Goal: Information Seeking & Learning: Compare options

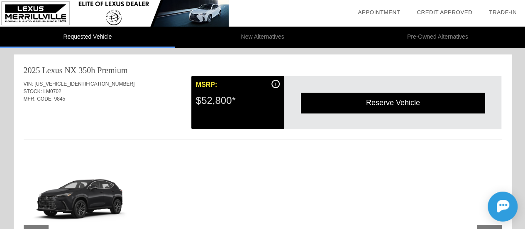
click at [197, 161] on div at bounding box center [25, 196] width 478 height 90
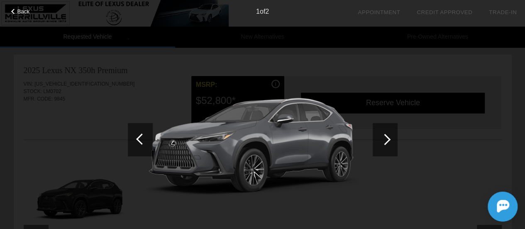
click at [391, 137] on div at bounding box center [385, 139] width 25 height 33
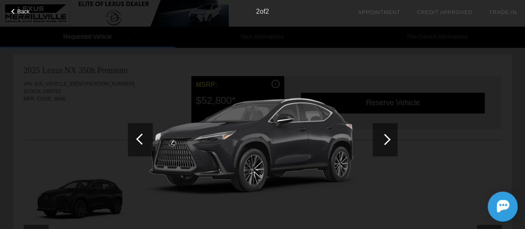
click at [24, 10] on span "Back" at bounding box center [23, 11] width 12 height 6
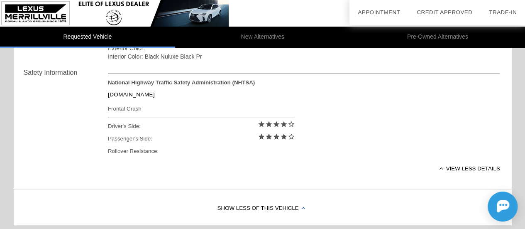
scroll to position [515, 0]
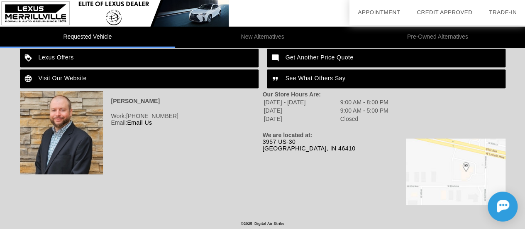
click at [434, 39] on li "Pre-Owned Alternatives" at bounding box center [437, 37] width 175 height 21
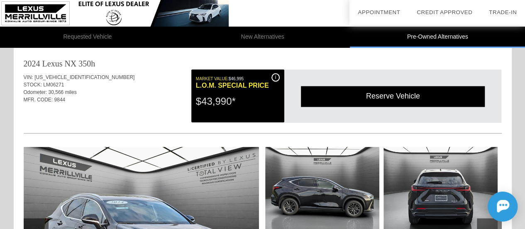
scroll to position [1699, 0]
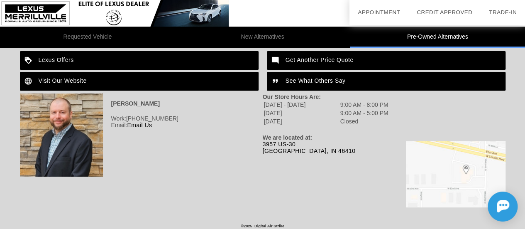
click at [433, 34] on li "Pre-Owned Alternatives" at bounding box center [437, 37] width 175 height 21
click at [271, 39] on li "New Alternatives" at bounding box center [262, 37] width 175 height 21
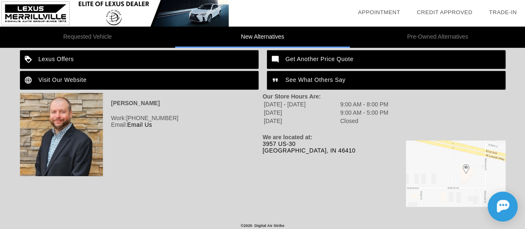
click at [420, 35] on li "Pre-Owned Alternatives" at bounding box center [437, 37] width 175 height 21
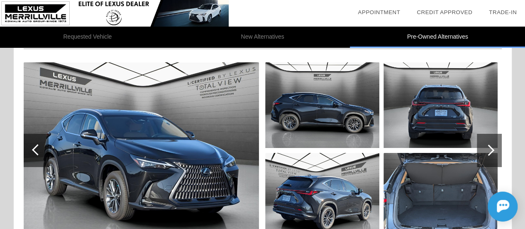
scroll to position [1491, 0]
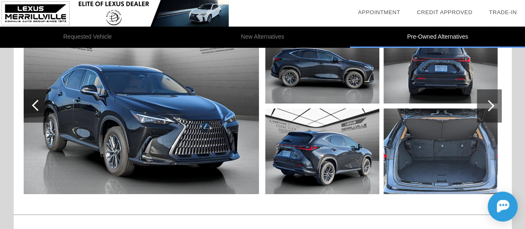
click at [491, 103] on div at bounding box center [488, 105] width 11 height 11
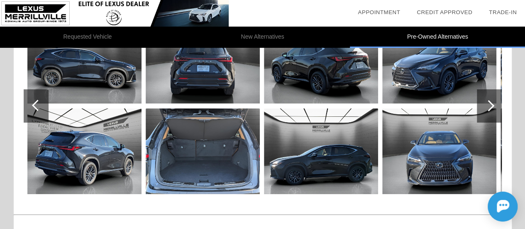
click at [491, 103] on div at bounding box center [488, 105] width 11 height 11
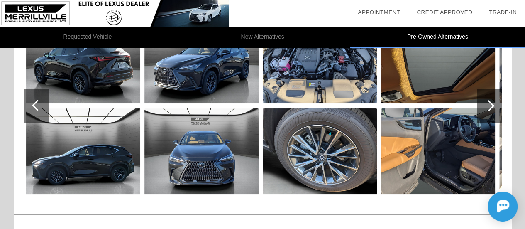
click at [434, 150] on img at bounding box center [438, 150] width 114 height 85
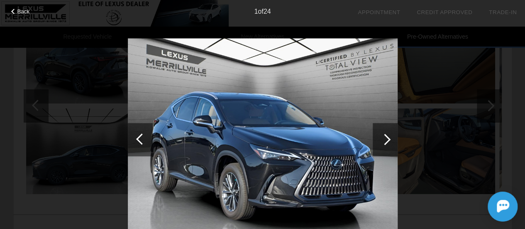
click at [376, 139] on div at bounding box center [385, 139] width 25 height 33
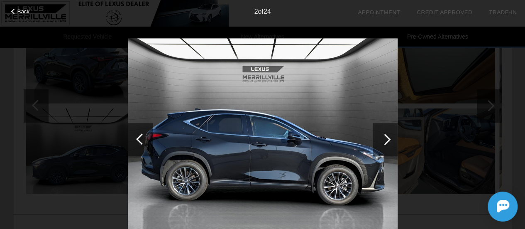
click at [376, 140] on div at bounding box center [385, 139] width 25 height 33
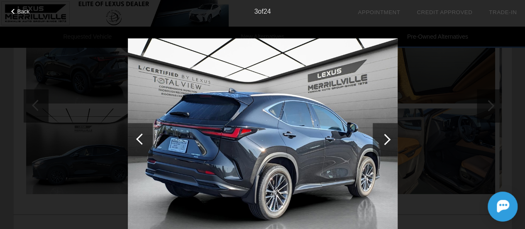
click at [376, 140] on div at bounding box center [385, 139] width 25 height 33
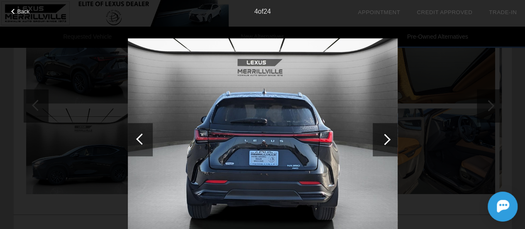
click at [376, 140] on div at bounding box center [385, 139] width 25 height 33
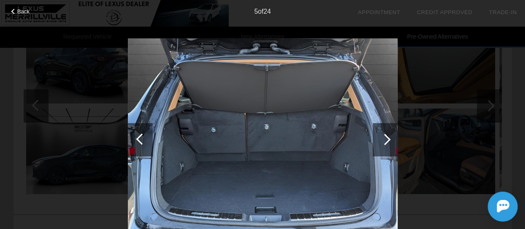
click at [376, 140] on div at bounding box center [385, 139] width 25 height 33
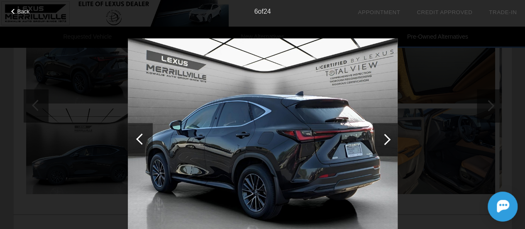
click at [376, 140] on div at bounding box center [385, 139] width 25 height 33
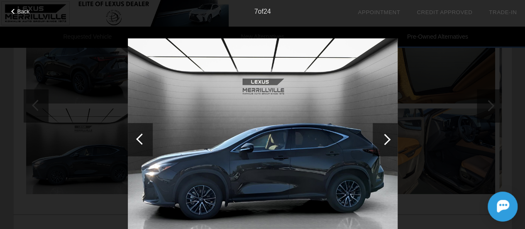
click at [376, 140] on div at bounding box center [385, 139] width 25 height 33
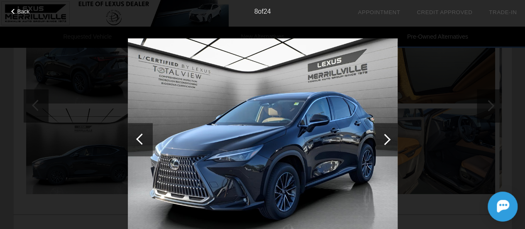
click at [376, 140] on div at bounding box center [385, 139] width 25 height 33
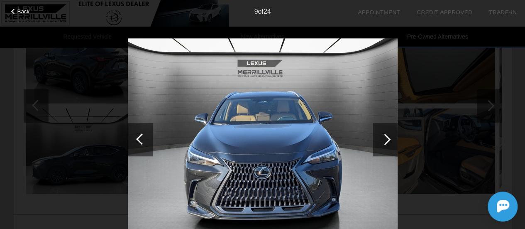
click at [376, 140] on div at bounding box center [385, 139] width 25 height 33
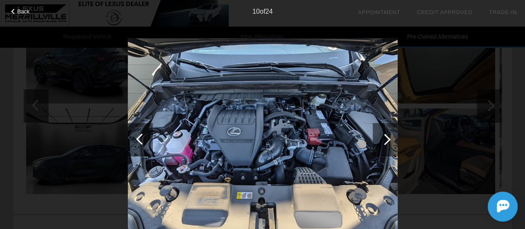
click at [376, 140] on div at bounding box center [385, 139] width 25 height 33
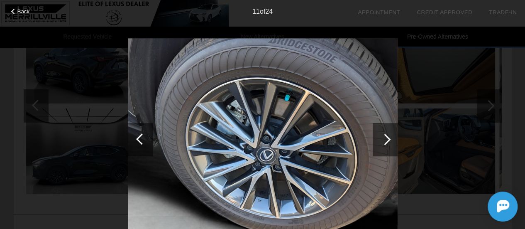
click at [376, 140] on div at bounding box center [385, 139] width 25 height 33
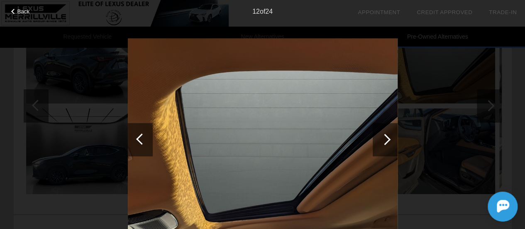
click at [376, 140] on div at bounding box center [385, 139] width 25 height 33
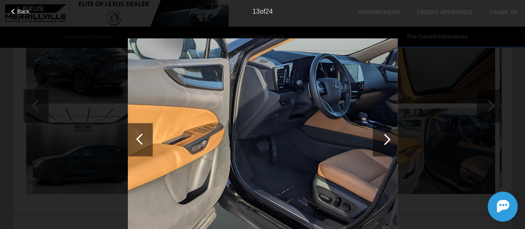
click at [376, 140] on div at bounding box center [385, 139] width 25 height 33
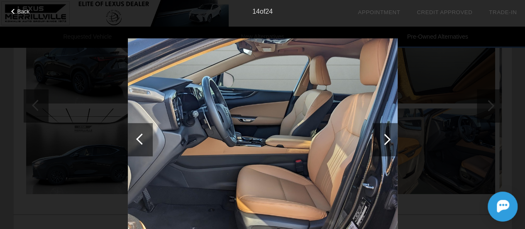
click at [376, 140] on div at bounding box center [385, 139] width 25 height 33
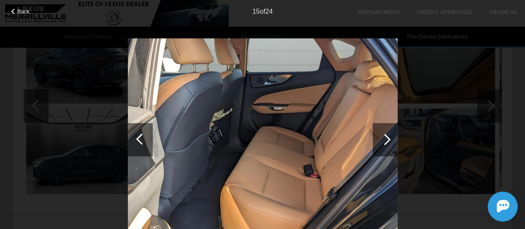
click at [376, 140] on div at bounding box center [385, 139] width 25 height 33
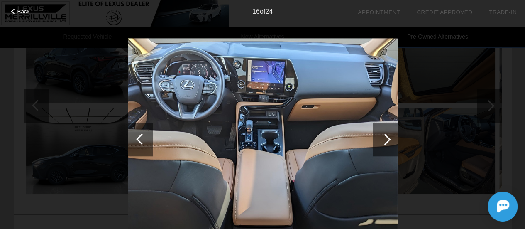
click at [376, 140] on div at bounding box center [385, 139] width 25 height 33
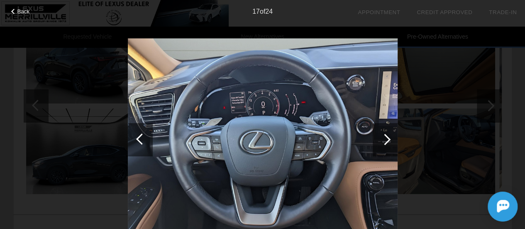
click at [376, 140] on div at bounding box center [385, 139] width 25 height 33
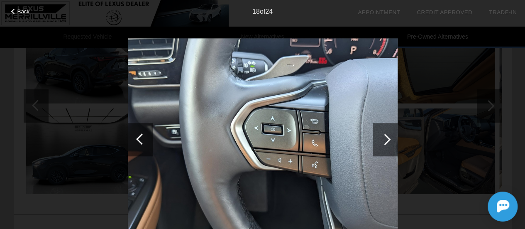
click at [376, 140] on div at bounding box center [385, 139] width 25 height 33
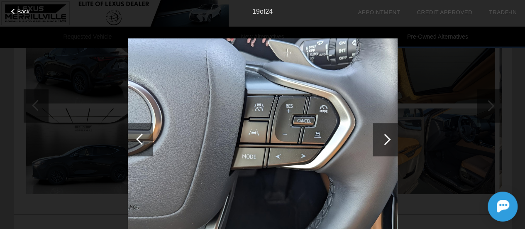
click at [376, 140] on div at bounding box center [385, 139] width 25 height 33
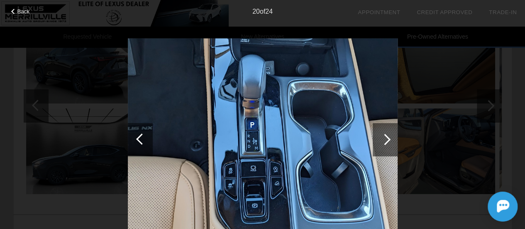
click at [376, 140] on div at bounding box center [385, 139] width 25 height 33
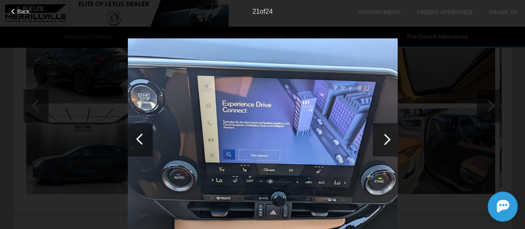
click at [376, 140] on div at bounding box center [385, 139] width 25 height 33
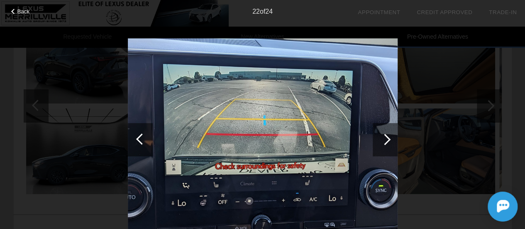
click at [376, 140] on div at bounding box center [385, 139] width 25 height 33
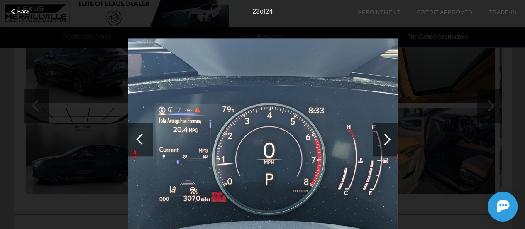
click at [376, 140] on div at bounding box center [385, 139] width 25 height 33
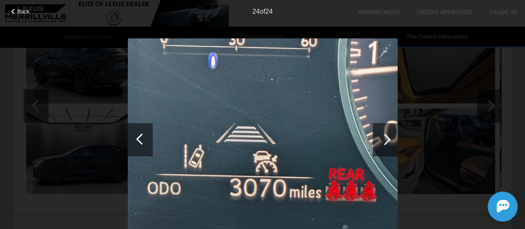
click at [18, 12] on span "Back" at bounding box center [23, 11] width 12 height 6
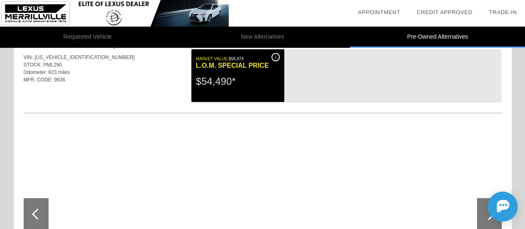
scroll to position [830, 0]
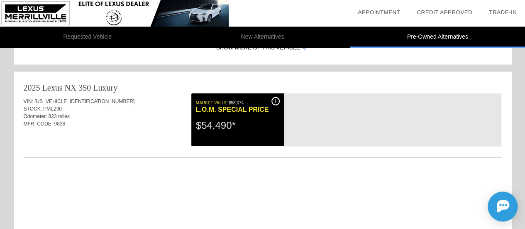
click at [60, 117] on div "Odometer: 823 miles" at bounding box center [263, 115] width 478 height 7
click at [48, 107] on span "PML290" at bounding box center [52, 109] width 19 height 6
click at [56, 82] on div "2025 Lexus NX" at bounding box center [50, 88] width 53 height 12
click at [274, 98] on div "i" at bounding box center [275, 101] width 8 height 8
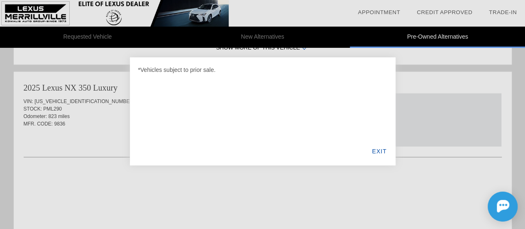
click at [381, 151] on div "EXIT" at bounding box center [379, 151] width 32 height 28
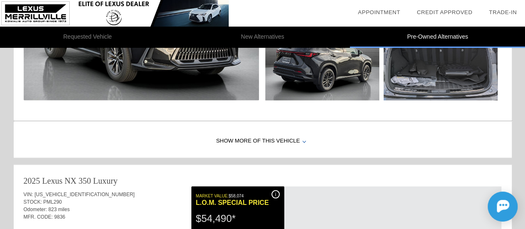
scroll to position [789, 0]
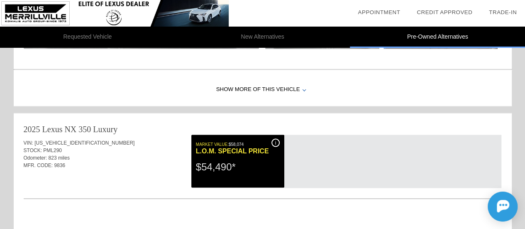
click at [59, 140] on span "[US_VEHICLE_IDENTIFICATION_NUMBER]" at bounding box center [84, 143] width 100 height 6
click at [66, 129] on div "2025 Lexus NX" at bounding box center [50, 129] width 53 height 12
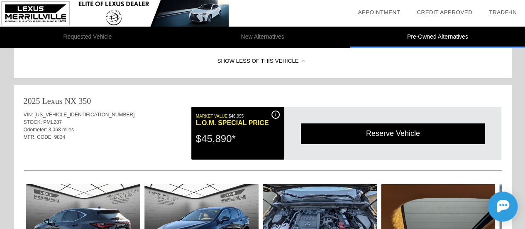
scroll to position [786, 0]
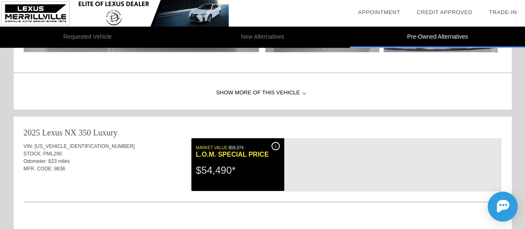
click at [266, 36] on li "New Alternatives" at bounding box center [262, 37] width 175 height 21
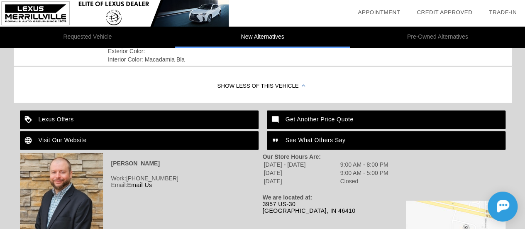
scroll to position [1155, 0]
